Goal: Information Seeking & Learning: Compare options

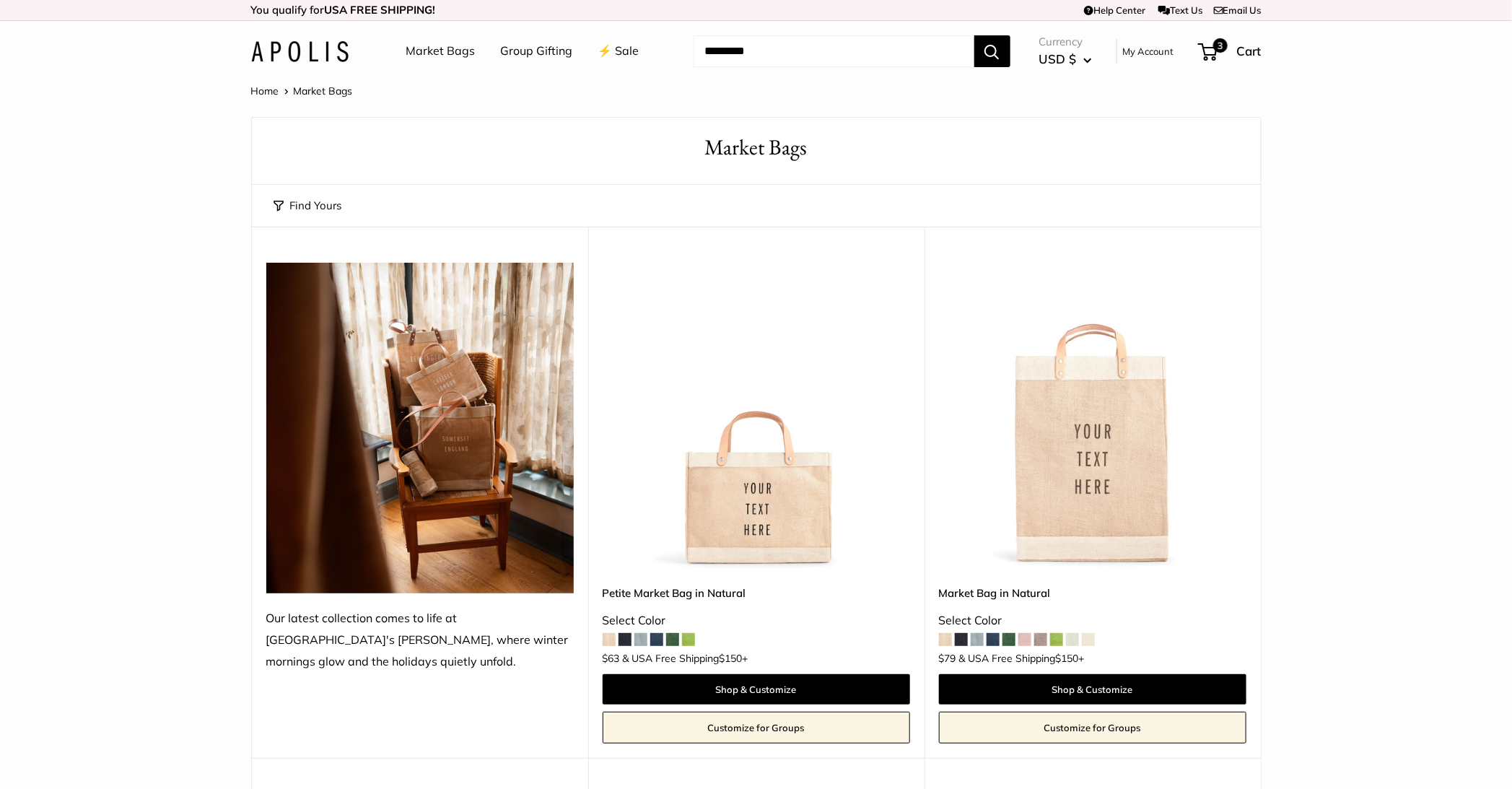
click at [758, 52] on input "Search..." at bounding box center [834, 51] width 281 height 32
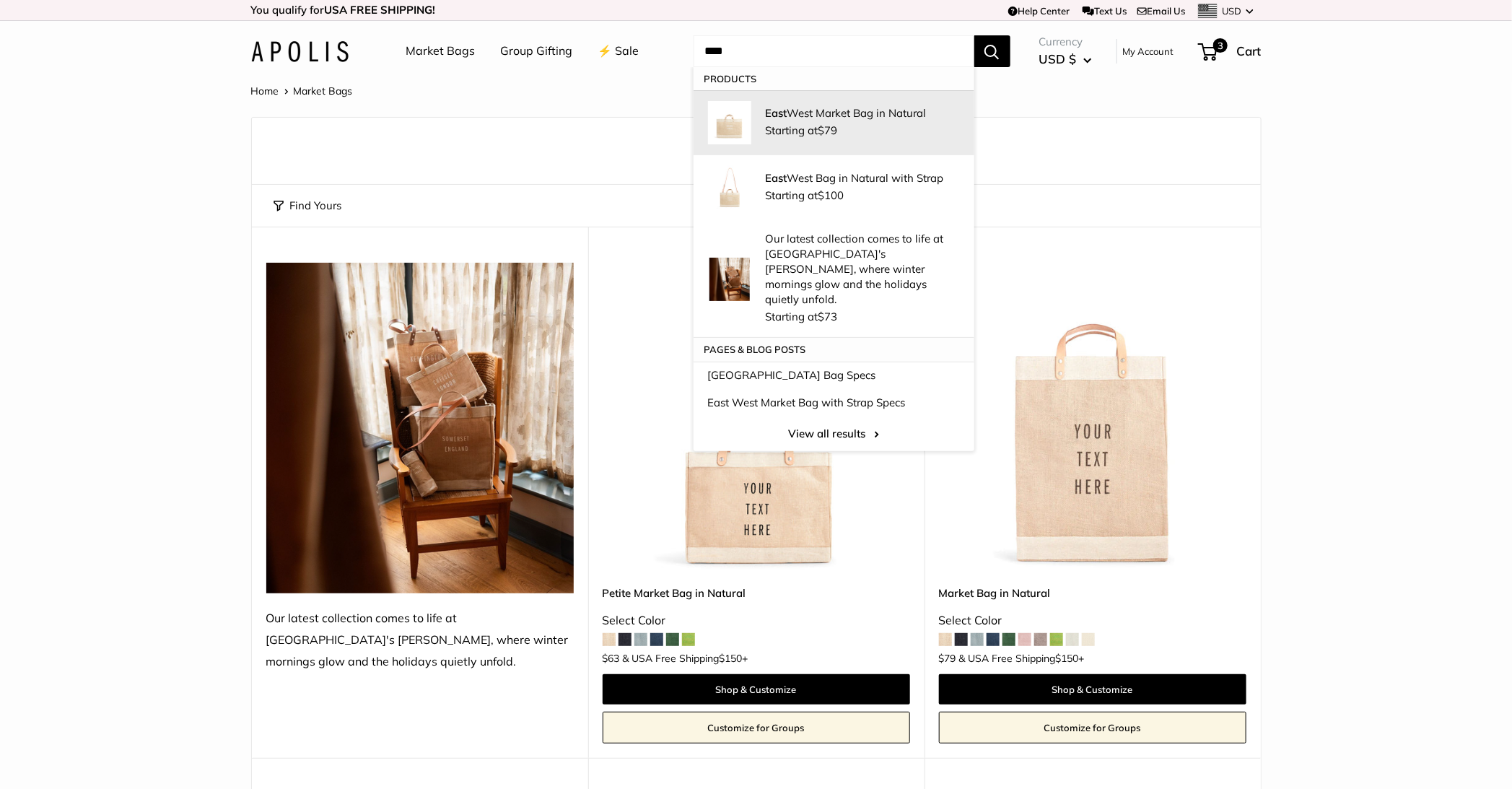
type input "****"
click at [770, 124] on span "Starting at $79" at bounding box center [802, 131] width 72 height 14
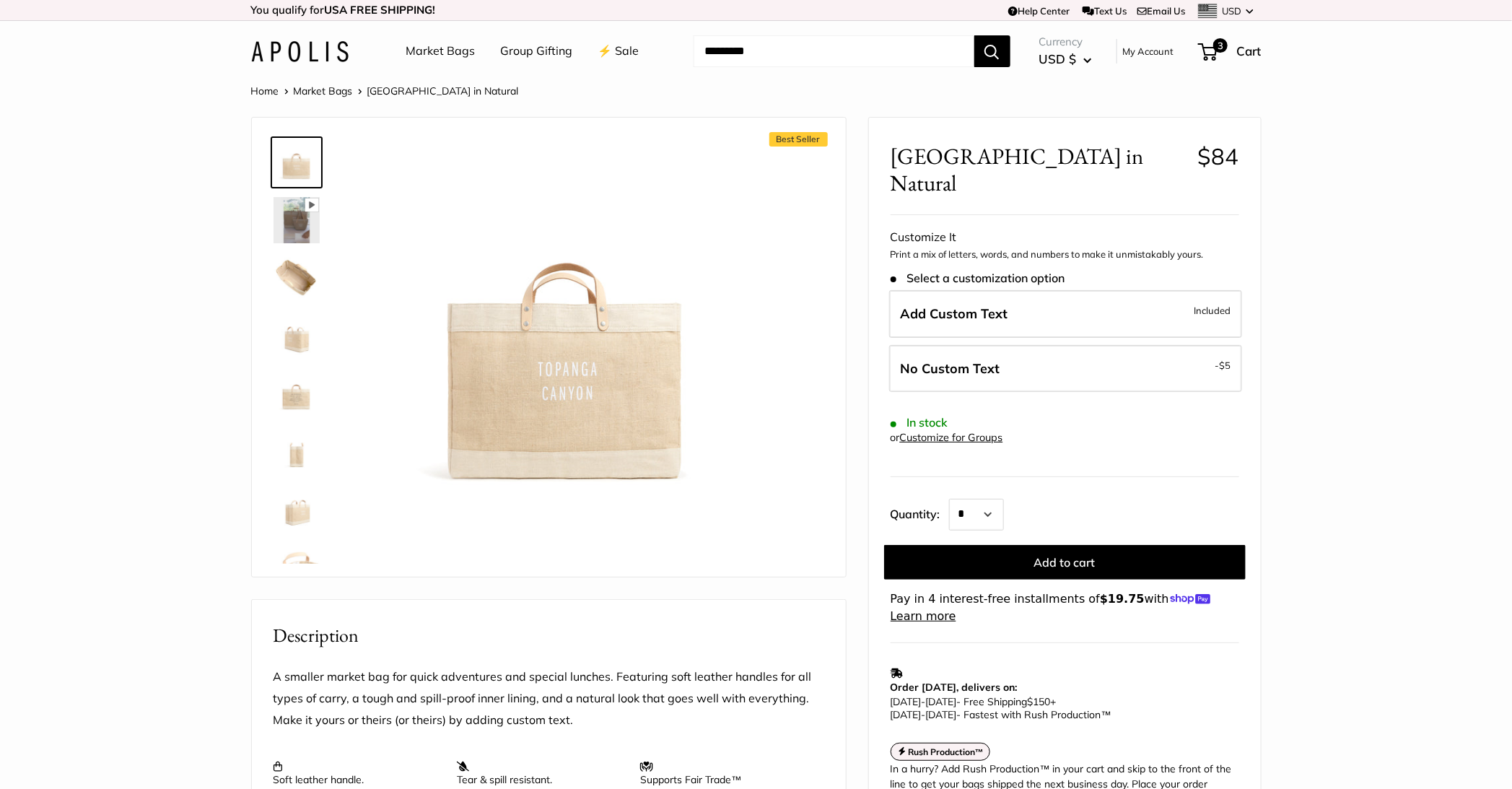
click at [466, 54] on link "Market Bags" at bounding box center [441, 51] width 69 height 22
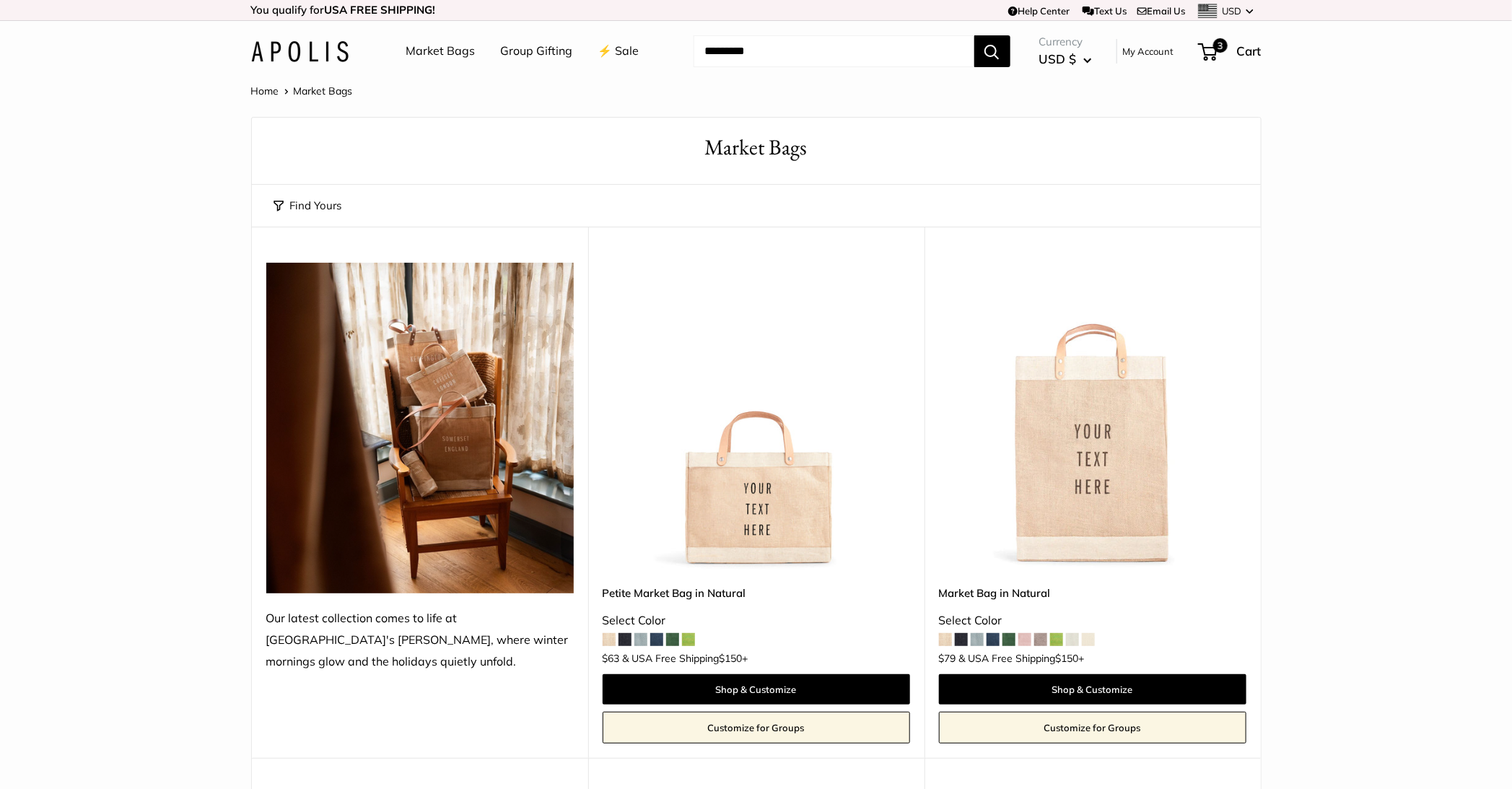
click at [738, 56] on input "Search..." at bounding box center [834, 51] width 281 height 32
type input "*"
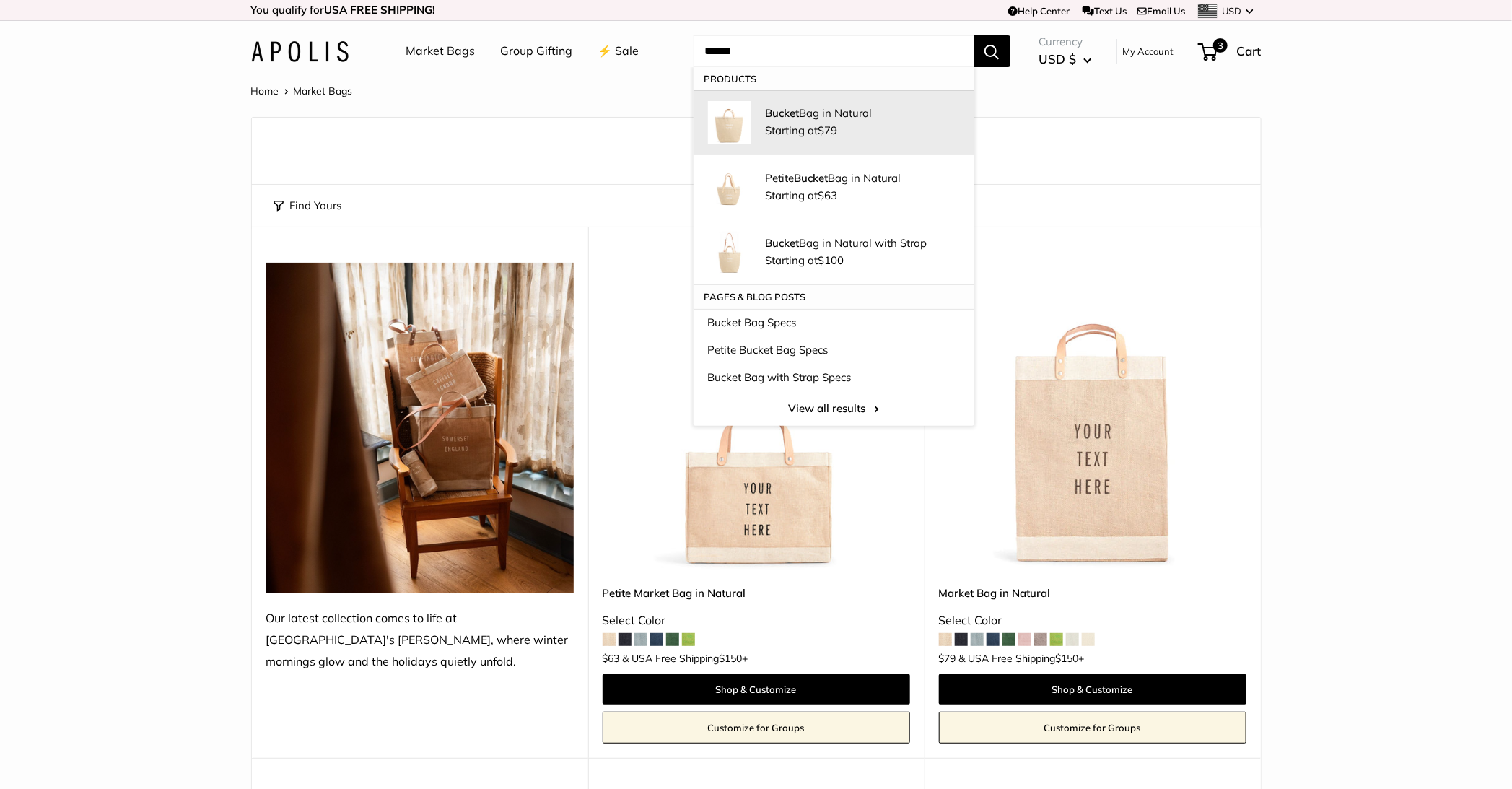
type input "******"
click at [810, 120] on div "Bucket Bag in Natural Starting at $79" at bounding box center [863, 123] width 194 height 35
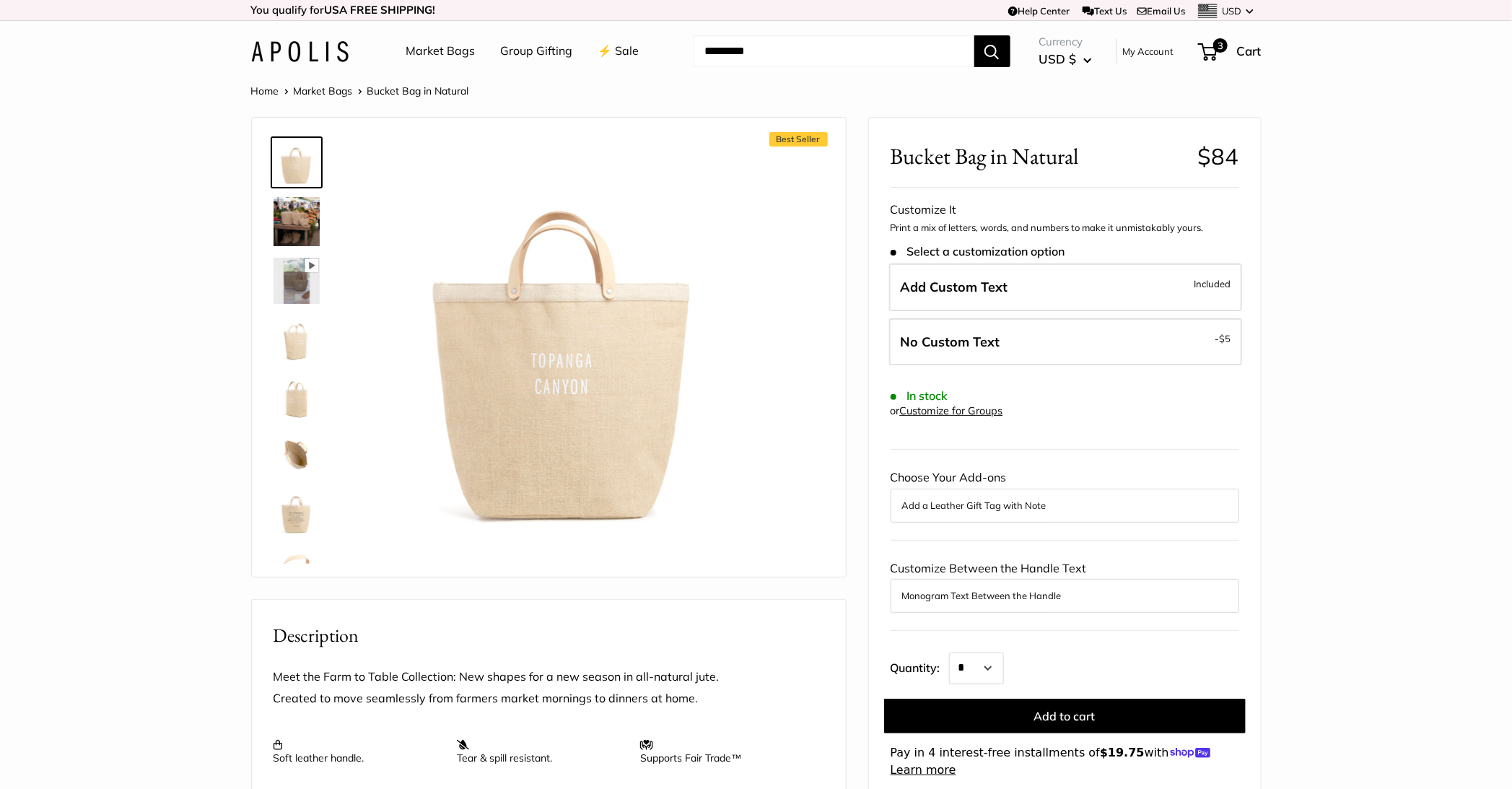
click at [858, 54] on input "Search..." at bounding box center [834, 51] width 281 height 32
type input "*"
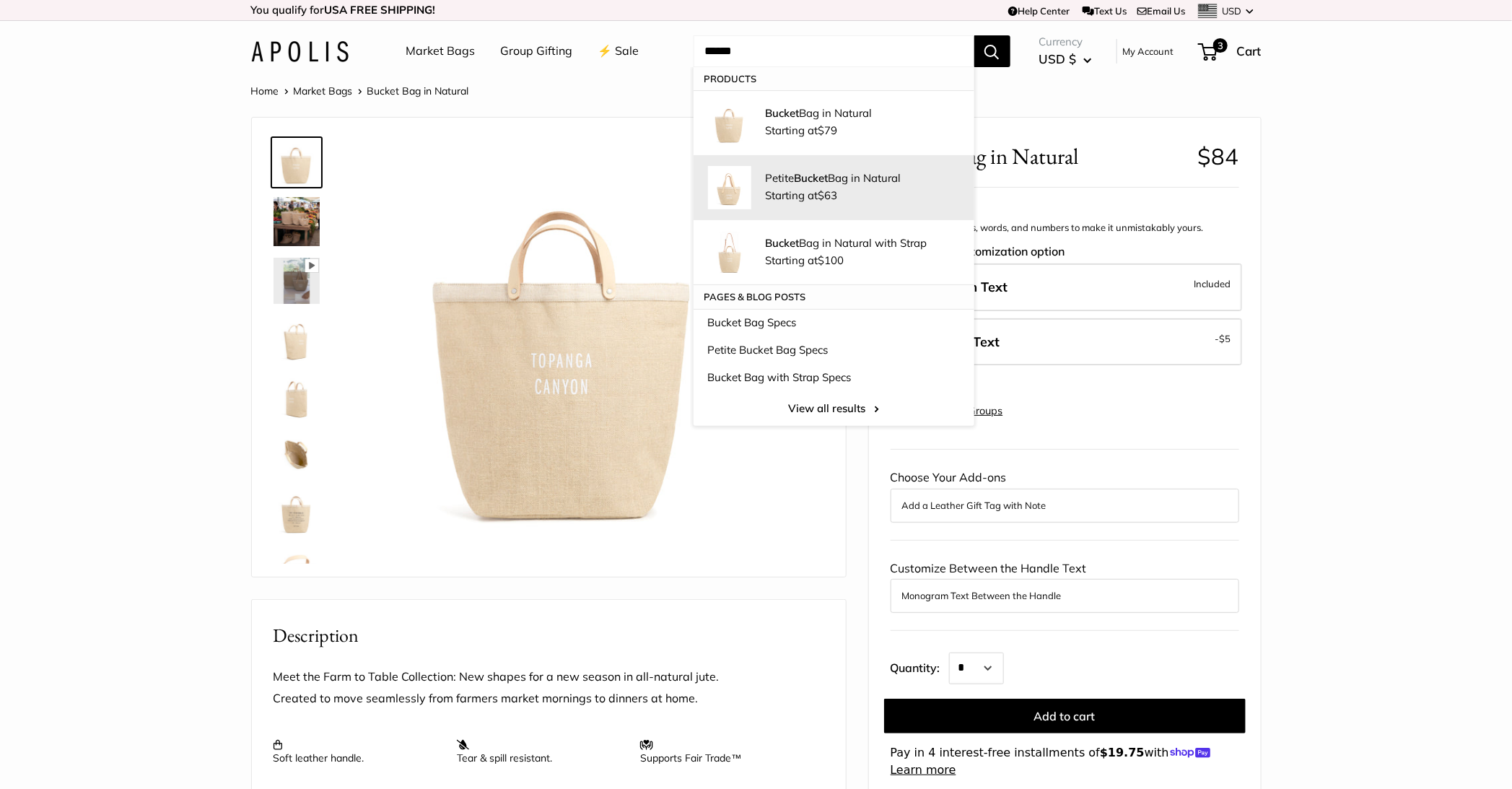
type input "******"
click at [845, 185] on p "Petite Bucket Bag in Natural" at bounding box center [863, 177] width 194 height 15
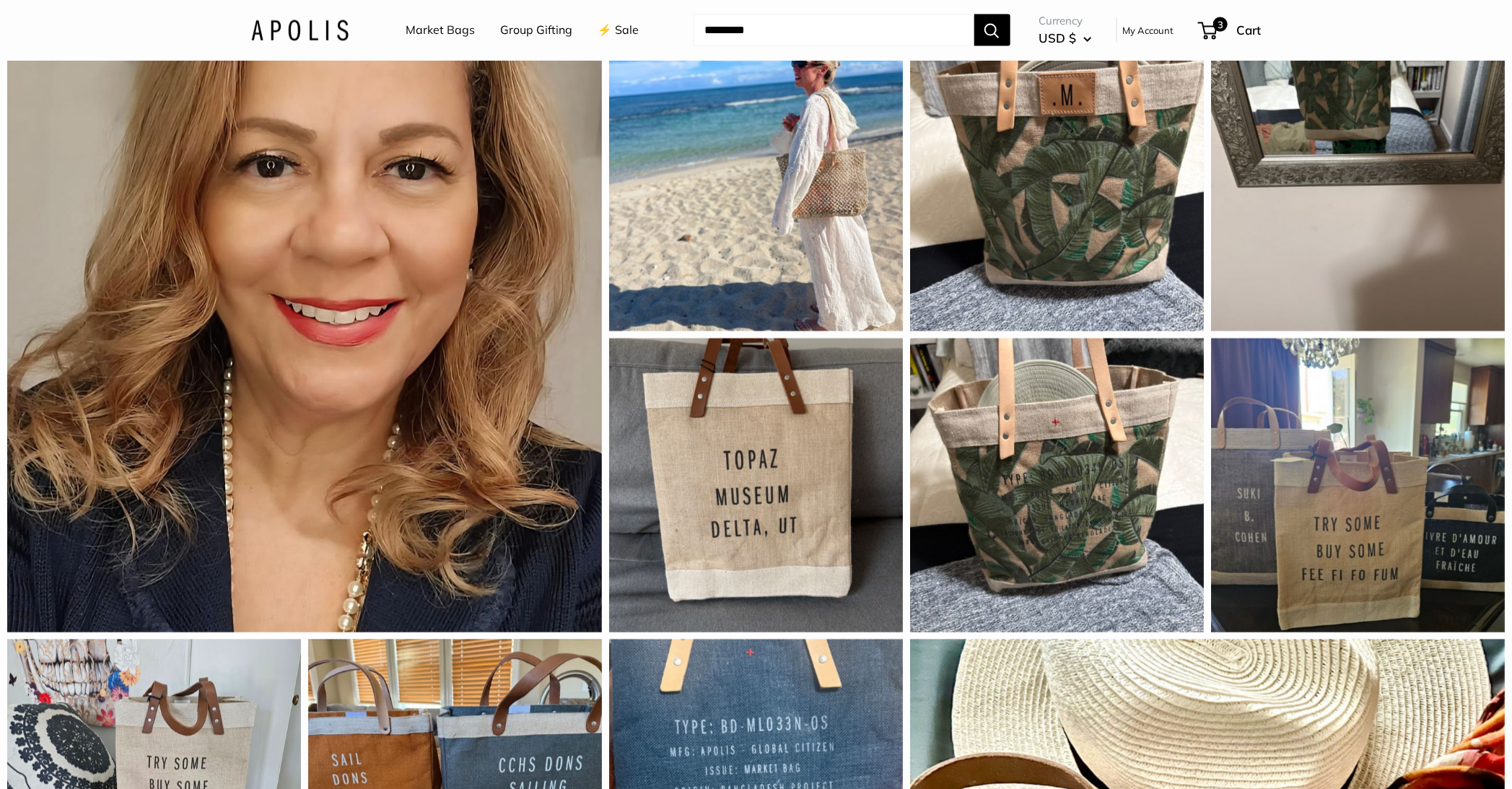
scroll to position [1201, 0]
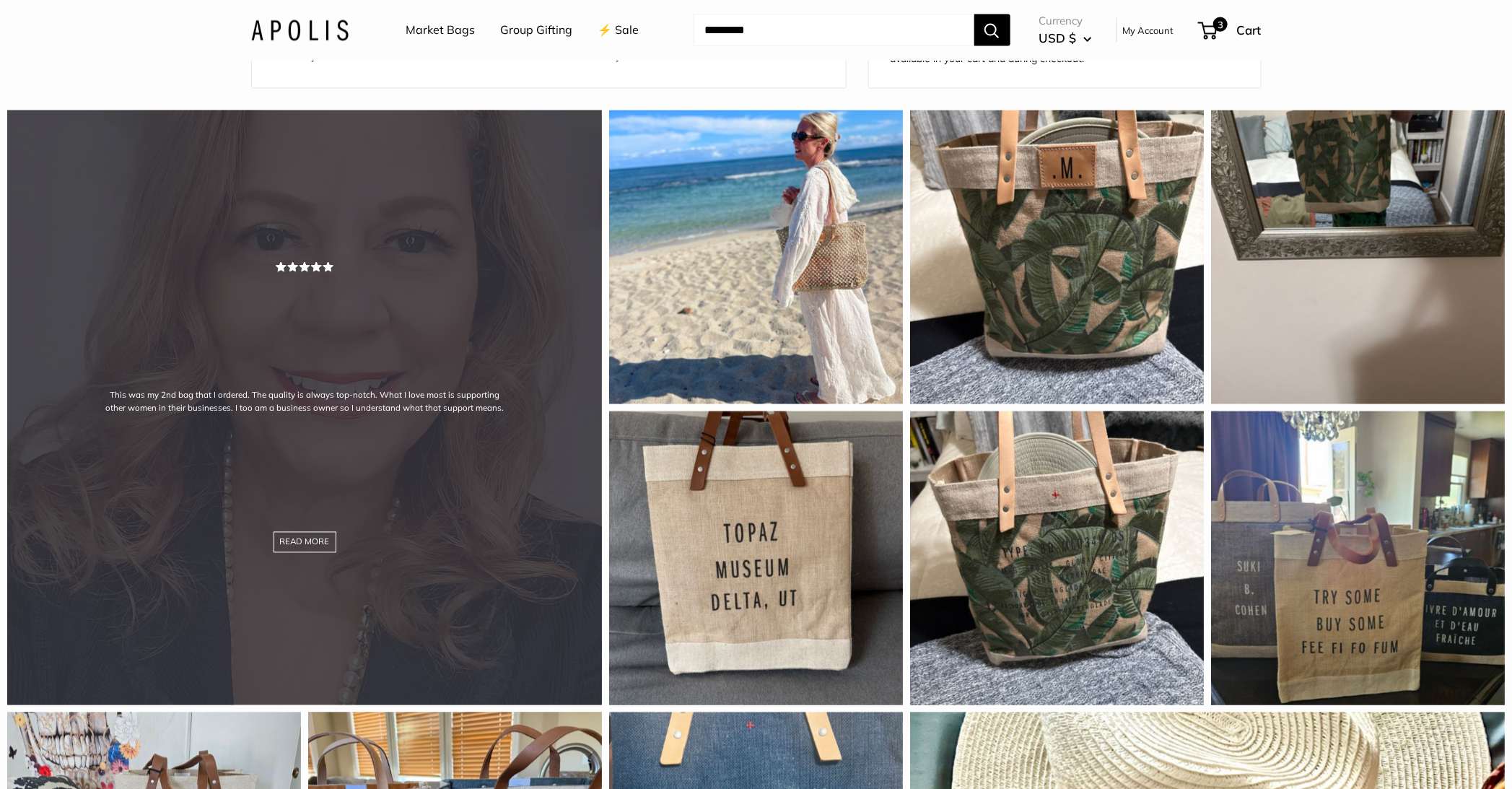
click at [528, 405] on div "This was my 2nd bag that I ordered. The quality is always top-notch. What I lov…" at bounding box center [305, 408] width 595 height 595
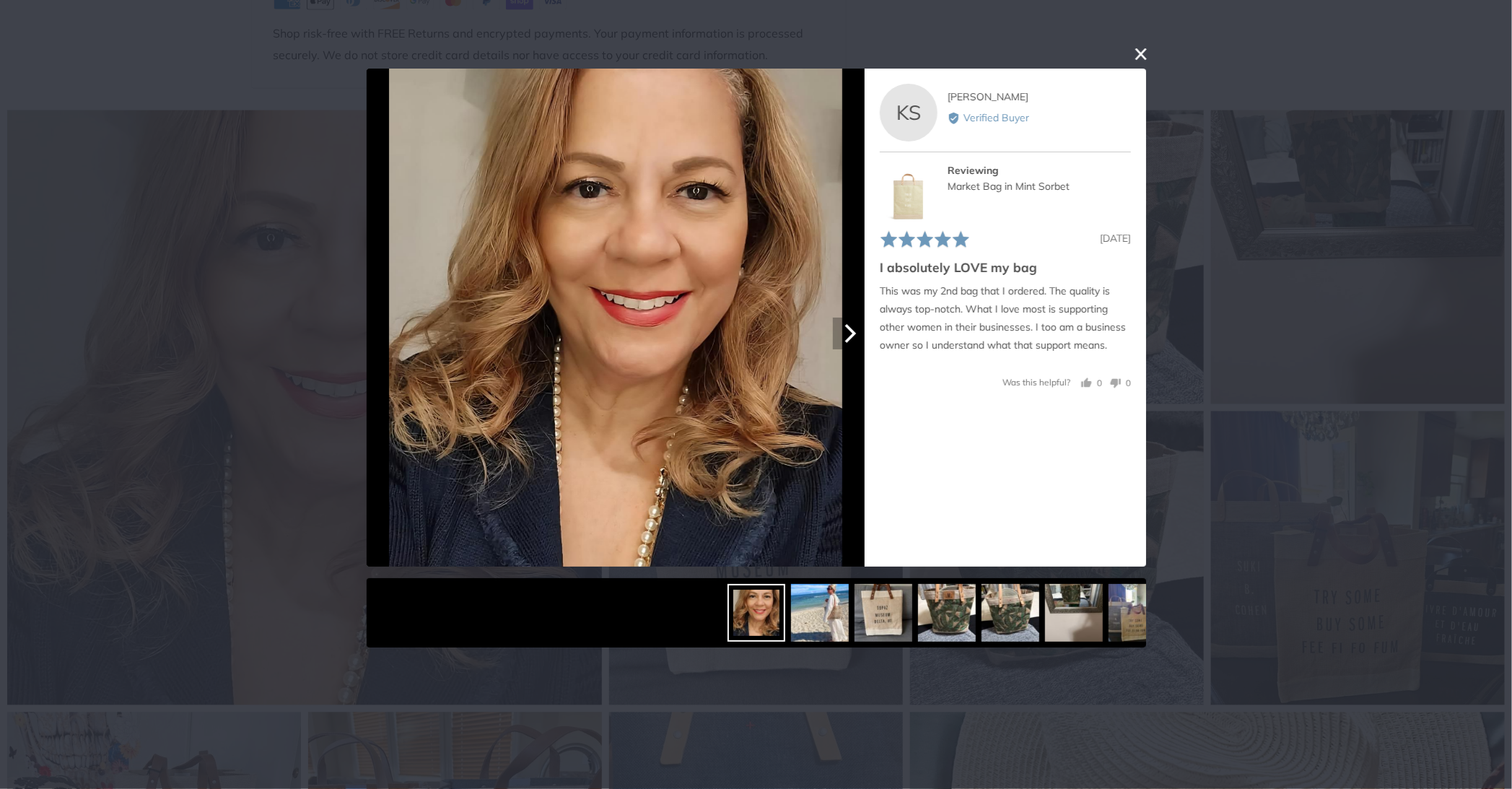
click at [855, 341] on icon "Next" at bounding box center [848, 332] width 18 height 18
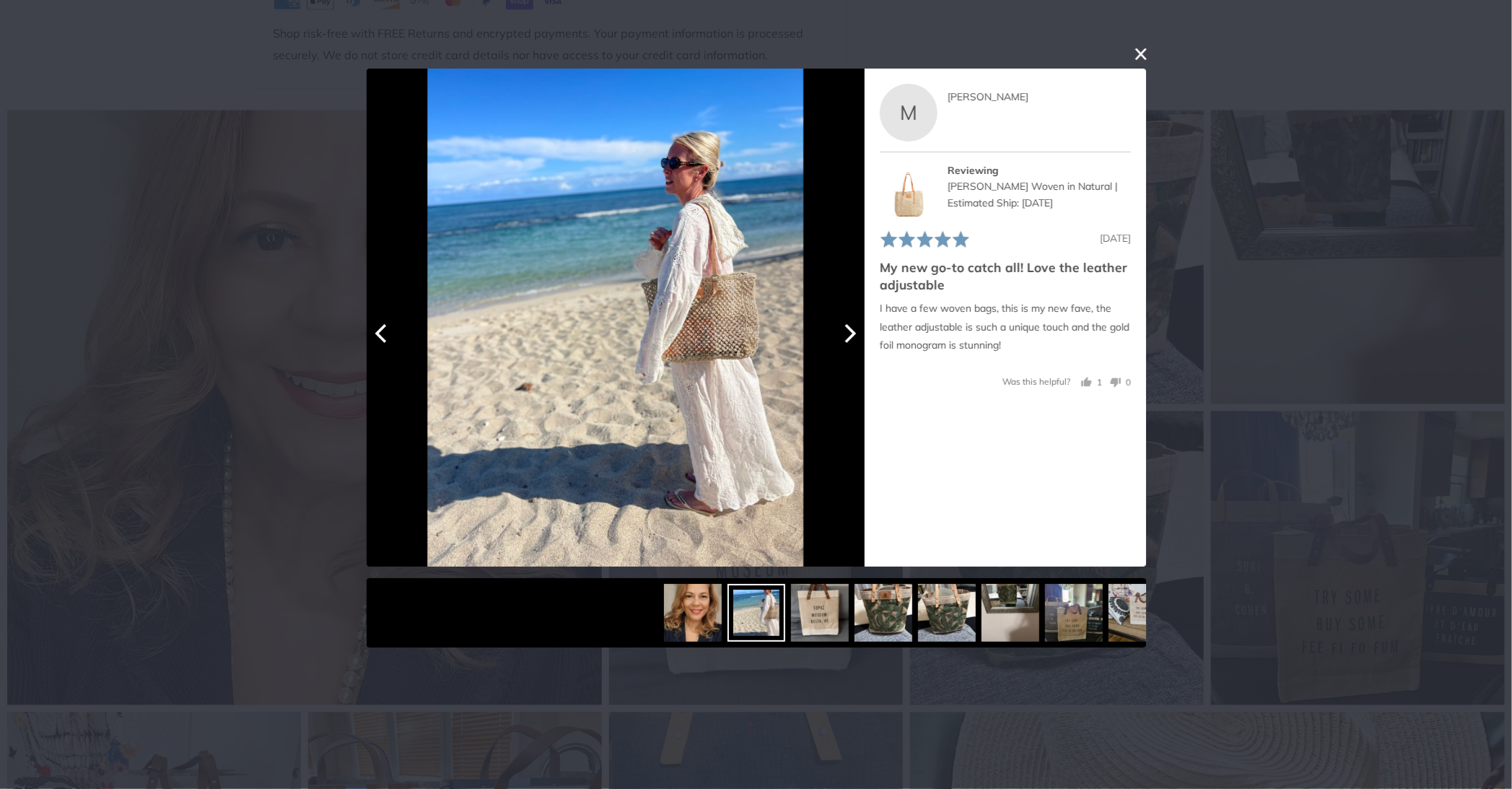
click at [396, 355] on div at bounding box center [615, 317] width 498 height 498
click at [383, 346] on button "Previous" at bounding box center [383, 334] width 32 height 32
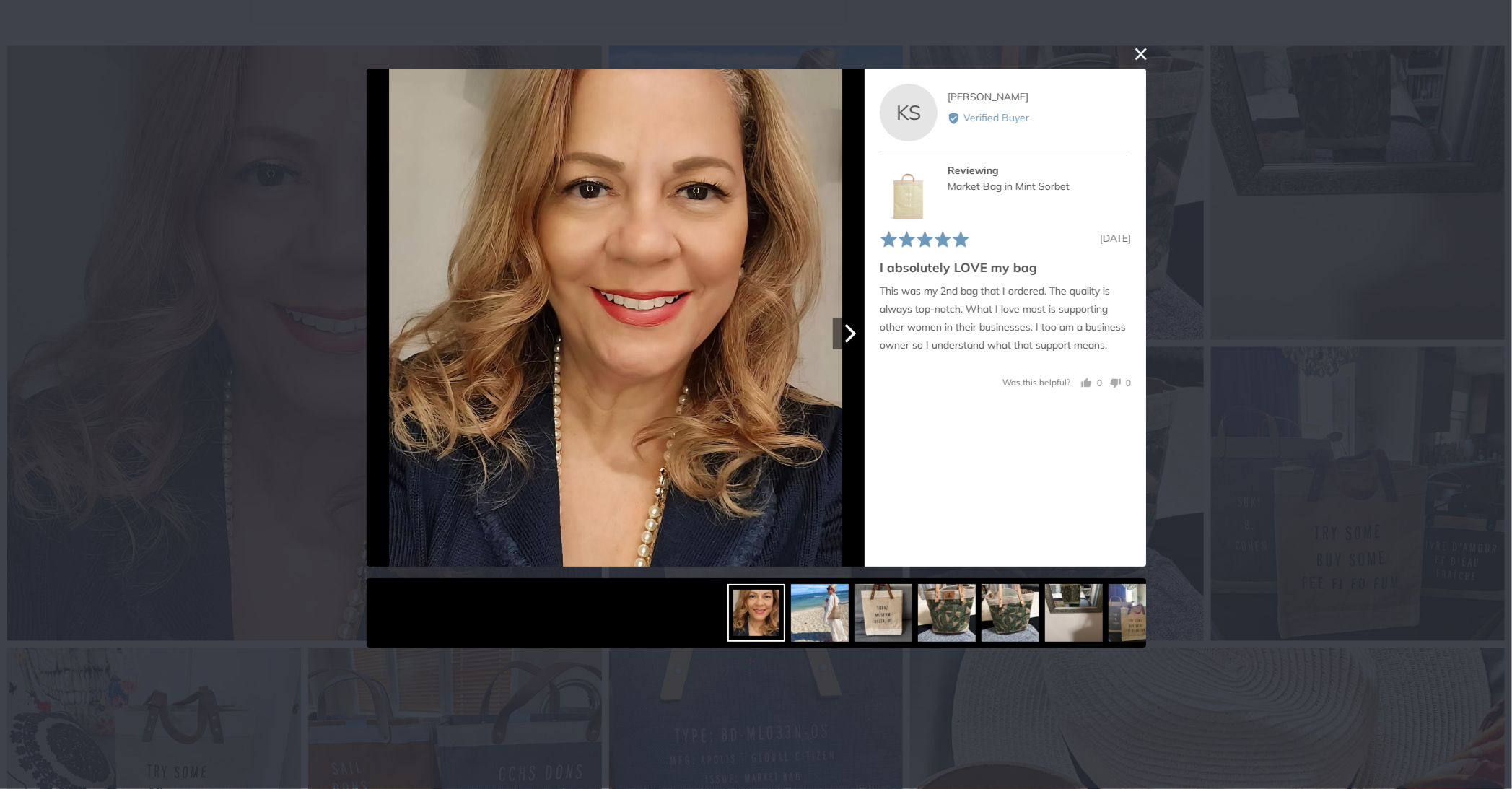
scroll to position [1261, 0]
click at [262, 442] on div "User-Uploaded Media Gallery Your browser doesn't support HTML5 videos. Your bro…" at bounding box center [756, 394] width 1512 height 789
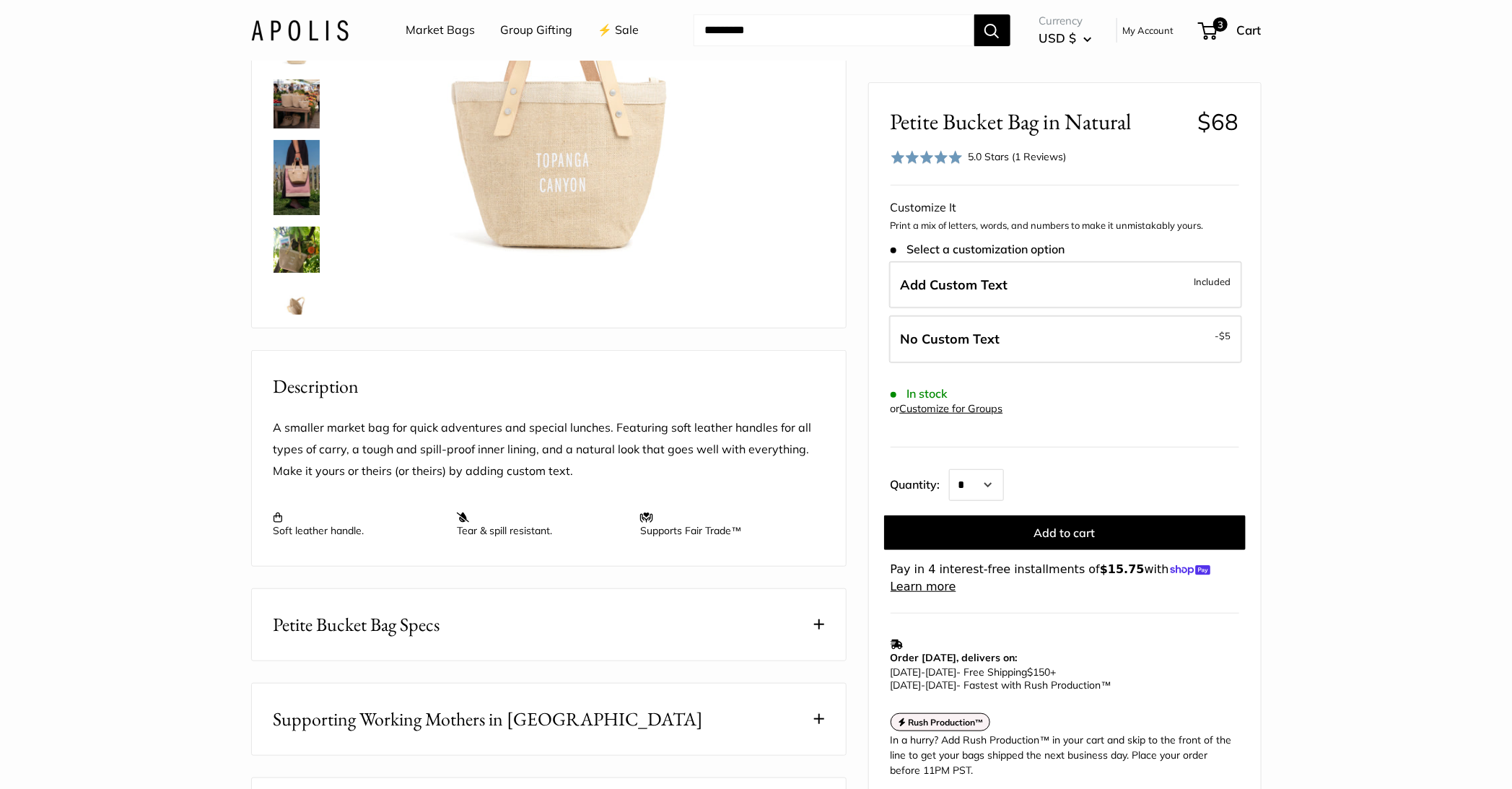
scroll to position [0, 0]
